Goal: Navigation & Orientation: Find specific page/section

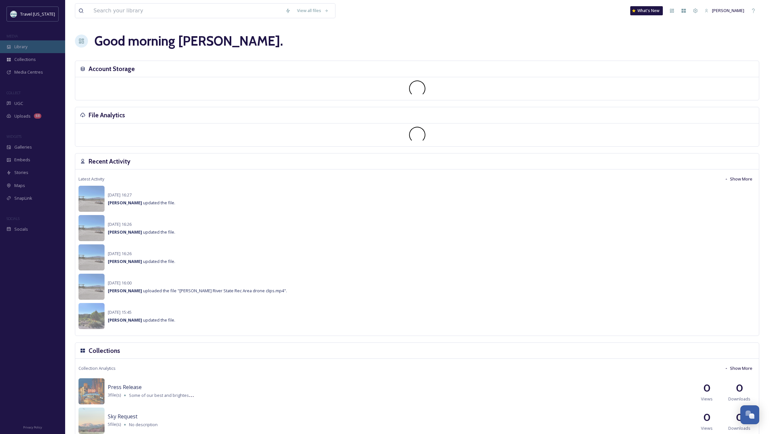
click at [15, 45] on span "Library" at bounding box center [20, 47] width 13 height 6
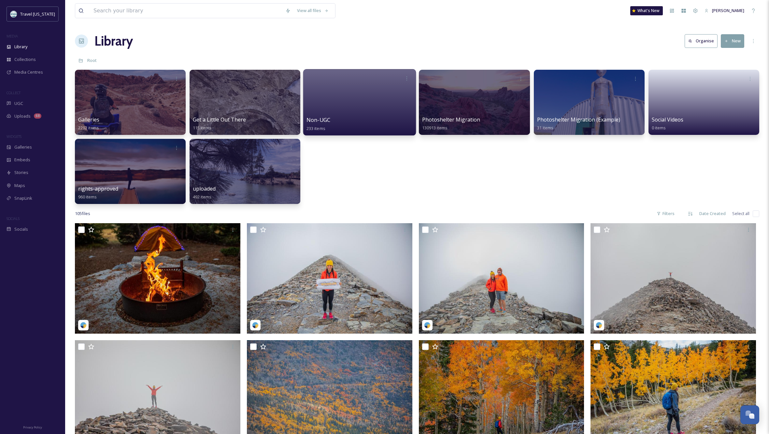
click at [343, 111] on div at bounding box center [359, 102] width 113 height 66
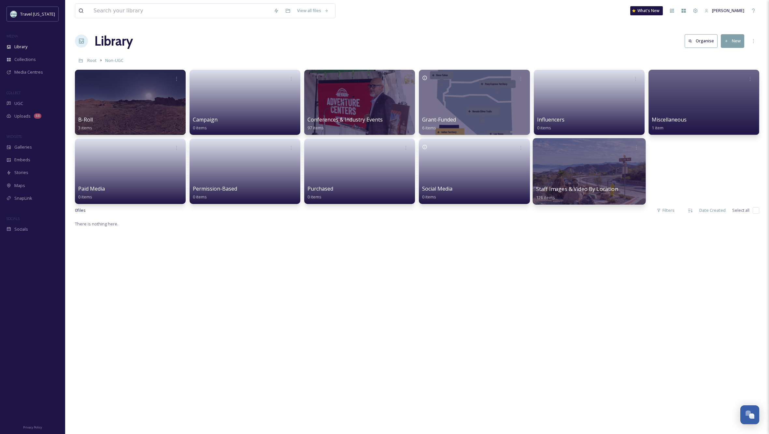
click at [609, 170] on div at bounding box center [589, 171] width 113 height 66
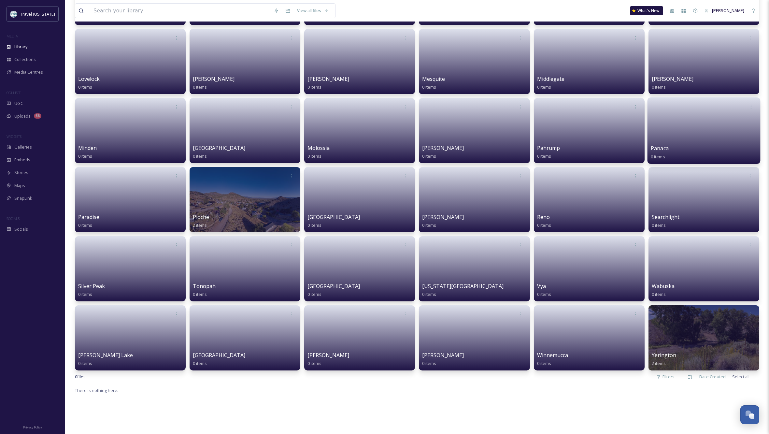
scroll to position [525, 0]
click at [712, 343] on div at bounding box center [704, 337] width 113 height 66
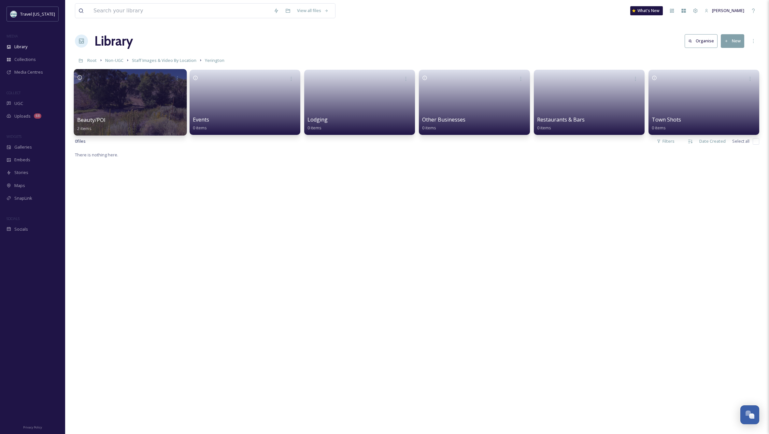
click at [130, 94] on div at bounding box center [130, 102] width 113 height 66
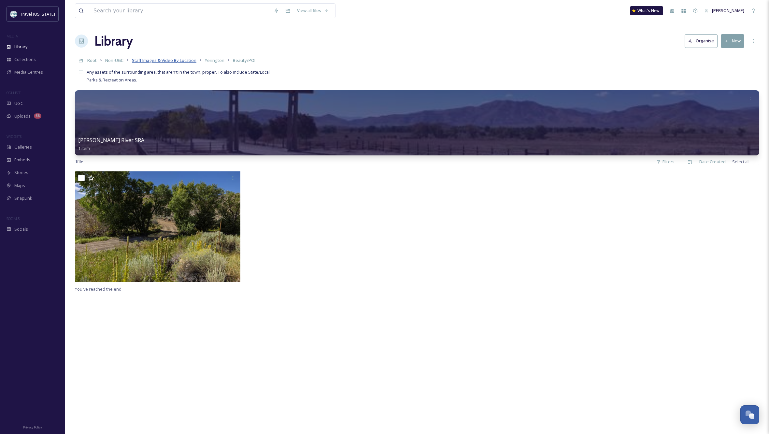
click at [190, 61] on span "Staff Images & Video By Location" at bounding box center [164, 60] width 65 height 6
